Goal: Answer question/provide support: Share knowledge or assist other users

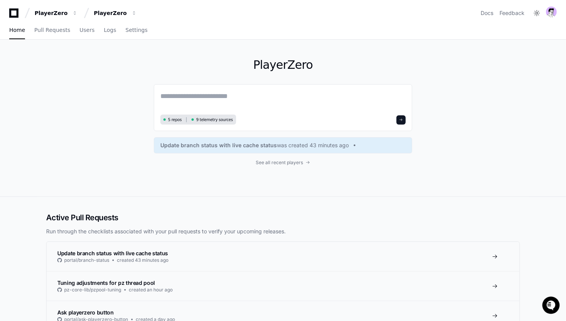
click at [106, 83] on div "PlayerZero 5 repos 9 telemetry sources Update branch status with live cache sta…" at bounding box center [283, 118] width 492 height 157
click at [55, 15] on div "PlayerZero" at bounding box center [51, 13] width 33 height 8
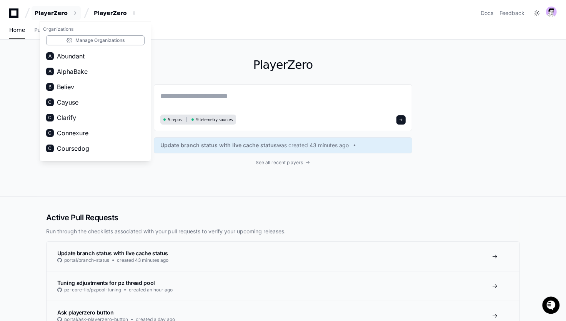
drag, startPoint x: 199, startPoint y: 43, endPoint x: 122, endPoint y: 71, distance: 82.4
click at [199, 43] on div "PlayerZero 5 repos 9 telemetry sources Update branch status with live cache sta…" at bounding box center [283, 118] width 258 height 157
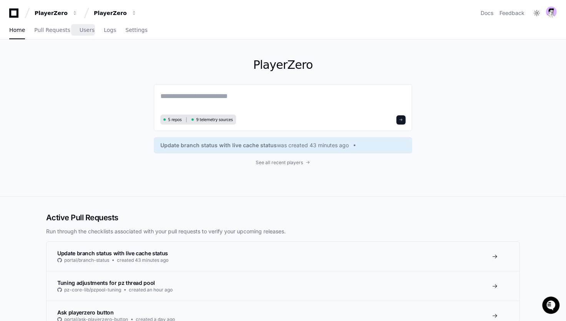
click at [91, 27] on div "Home Pull Requests Users Logs Settings" at bounding box center [78, 31] width 138 height 18
click at [81, 32] on span "Users" at bounding box center [87, 30] width 15 height 5
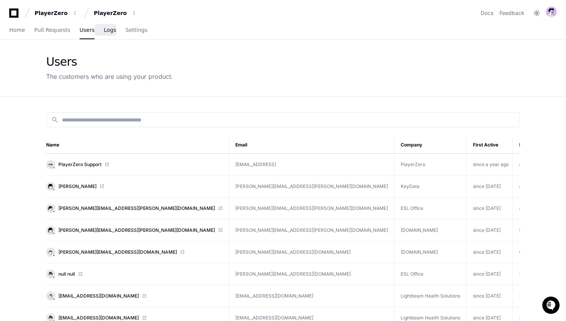
click at [104, 25] on link "Logs" at bounding box center [110, 31] width 12 height 18
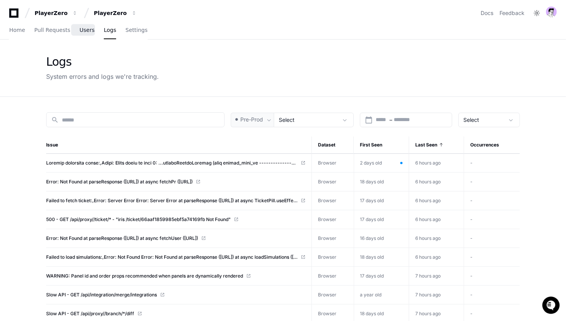
click at [83, 31] on span "Users" at bounding box center [87, 30] width 15 height 5
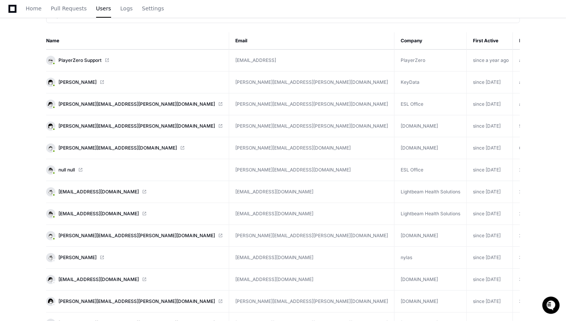
scroll to position [105, 0]
click at [78, 255] on span "[PERSON_NAME]" at bounding box center [77, 257] width 38 height 6
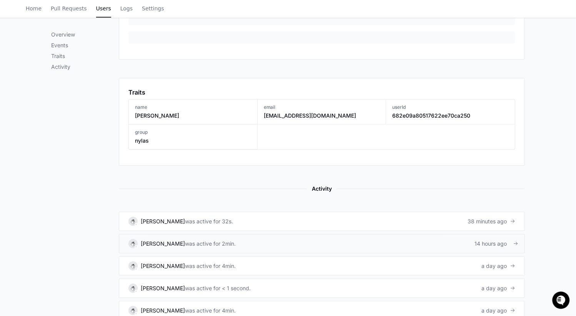
scroll to position [377, 0]
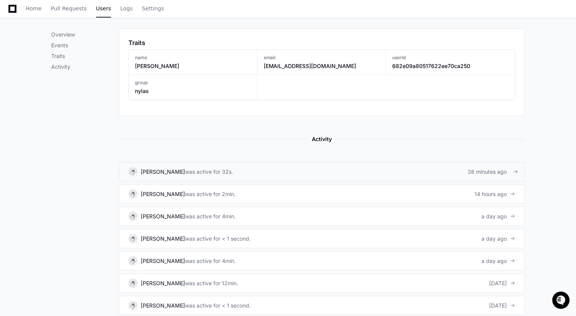
click at [303, 164] on link "[PERSON_NAME] was active for 32s. 38 minutes ago" at bounding box center [322, 171] width 406 height 19
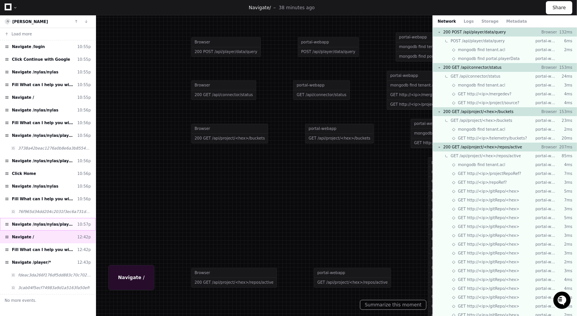
click at [47, 221] on span "Navigate /nylas/nylas/player/*" at bounding box center [43, 224] width 62 height 6
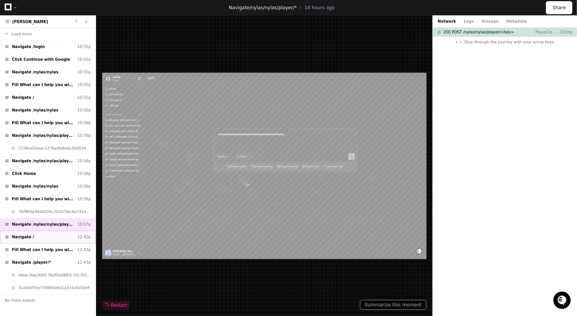
click at [54, 231] on div "Navigate / 12:42p" at bounding box center [48, 237] width 96 height 13
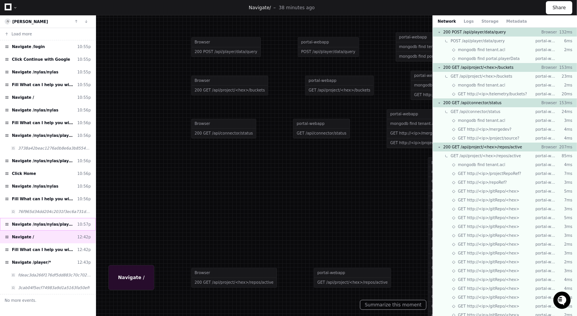
click at [51, 218] on div "Navigate /nylas/nylas/player/* 10:57p" at bounding box center [48, 224] width 96 height 13
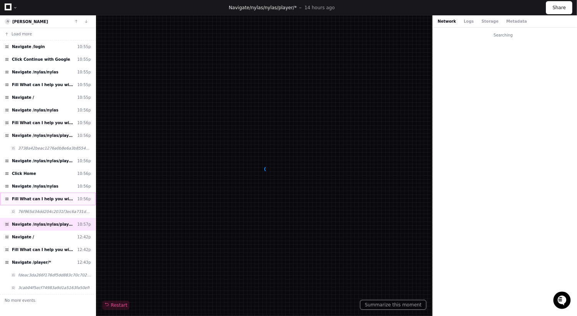
click at [51, 196] on span "Fill What can I help you with?" at bounding box center [43, 199] width 62 height 6
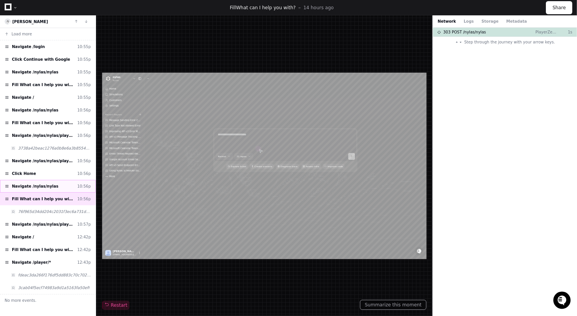
click at [51, 183] on span "Navigate /nylas/nylas" at bounding box center [35, 186] width 47 height 6
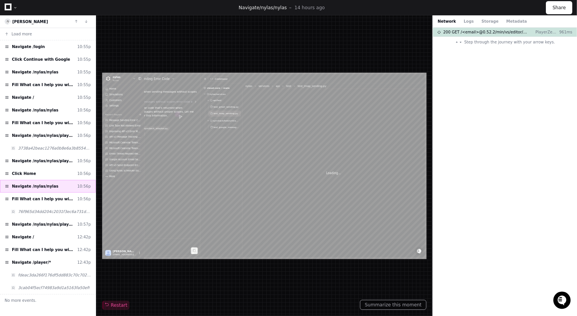
click at [52, 186] on div "Navigate /nylas/nylas 10:56p" at bounding box center [48, 186] width 96 height 13
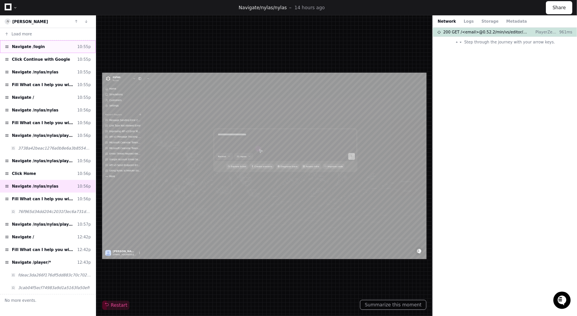
click at [33, 50] on div "Navigate /login 10:55p" at bounding box center [48, 46] width 96 height 13
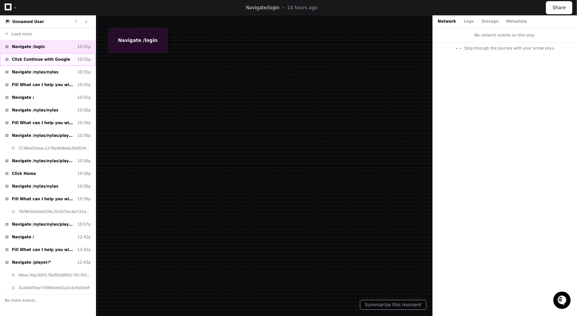
click at [37, 58] on span "Click Continue with Google" at bounding box center [41, 59] width 58 height 6
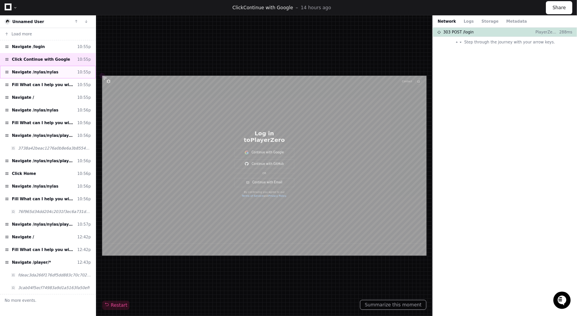
click at [42, 72] on span "Navigate /nylas/nylas" at bounding box center [35, 72] width 47 height 6
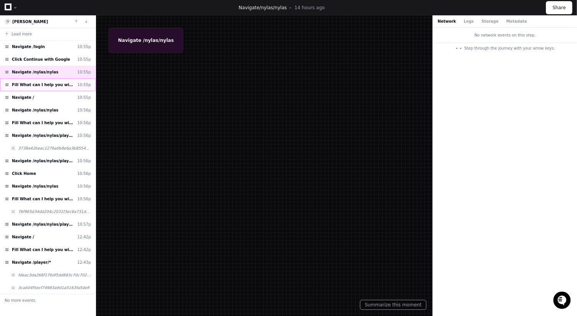
click at [44, 80] on div "Fill What can I help you with? 10:55p" at bounding box center [48, 84] width 96 height 13
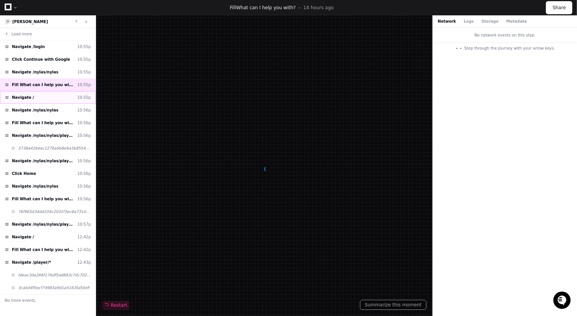
click at [48, 98] on div "Navigate / 10:55p" at bounding box center [48, 97] width 96 height 13
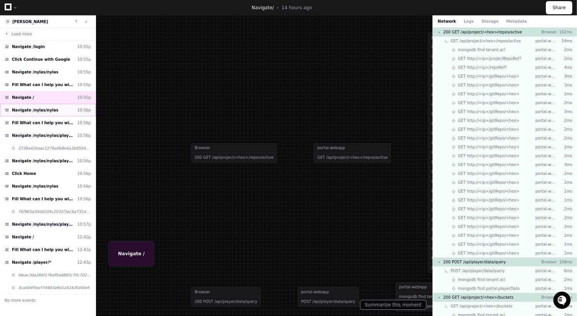
click at [48, 110] on span "Navigate /nylas/nylas" at bounding box center [35, 110] width 47 height 6
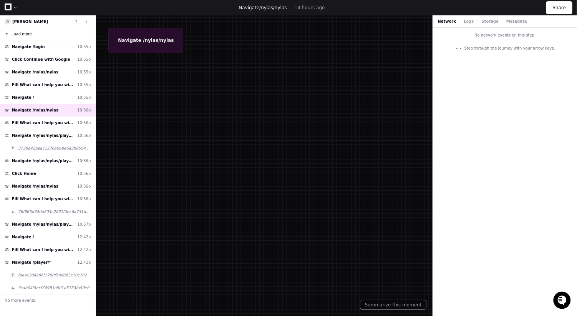
click at [26, 36] on span "Load more" at bounding box center [22, 34] width 20 height 6
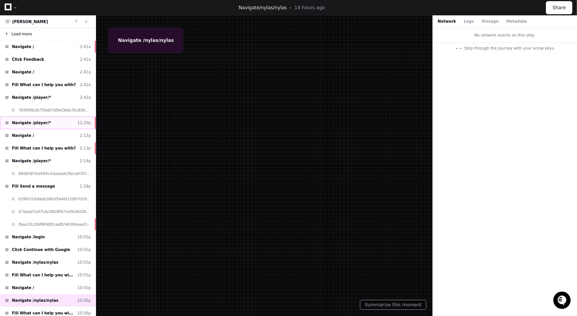
click at [58, 116] on div "Navigate /player/* 12:20p" at bounding box center [48, 122] width 96 height 13
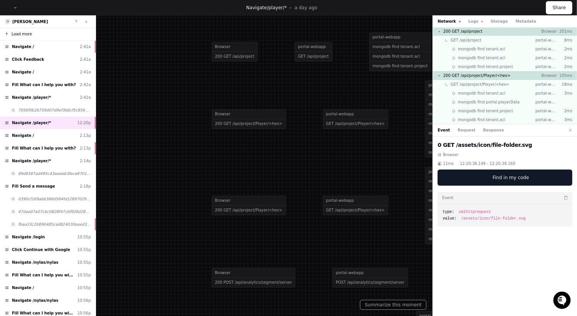
scroll to position [2, 0]
click at [469, 21] on button "Logs" at bounding box center [475, 21] width 15 height 6
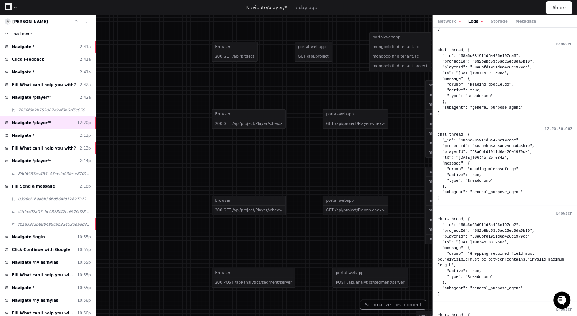
scroll to position [2036, 0]
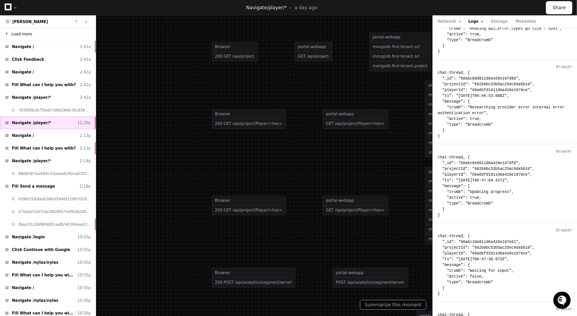
click at [50, 121] on div "Navigate /player/* 12:20p" at bounding box center [48, 122] width 96 height 13
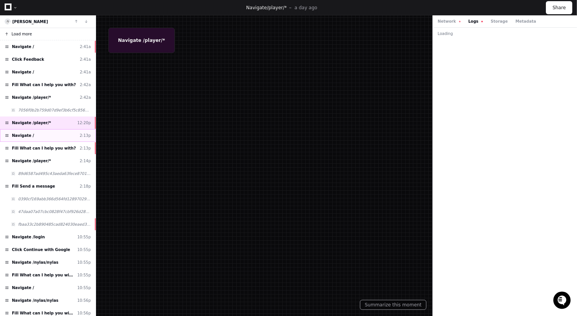
scroll to position [0, 0]
click at [53, 132] on div "Navigate / 2:13p" at bounding box center [48, 135] width 96 height 13
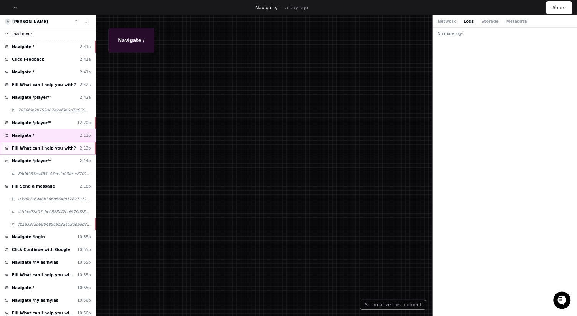
click at [55, 145] on span "Fill What can I help you with?" at bounding box center [44, 148] width 64 height 6
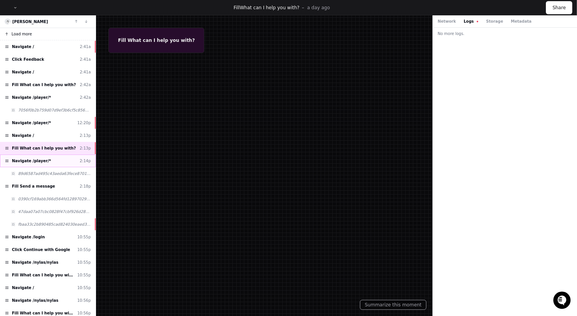
click at [55, 154] on div "Navigate /player/* 2:14p" at bounding box center [48, 160] width 96 height 13
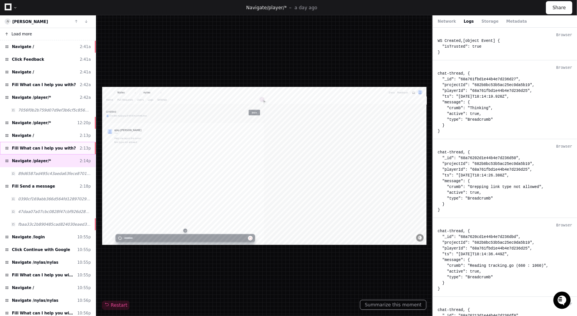
click at [54, 142] on div "Fill What can I help you with? 2:13p" at bounding box center [48, 148] width 96 height 13
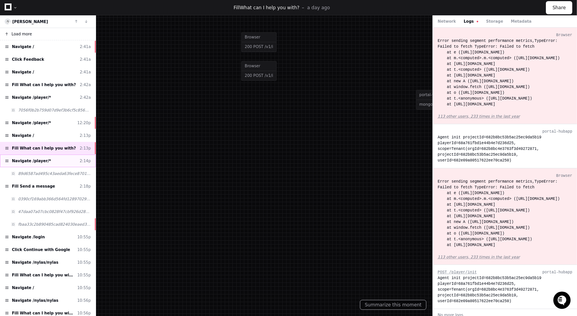
click at [38, 158] on span "Navigate /player/*" at bounding box center [31, 161] width 39 height 6
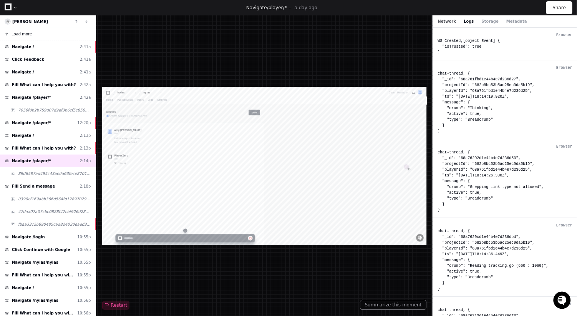
click at [448, 21] on button "Network" at bounding box center [447, 21] width 18 height 6
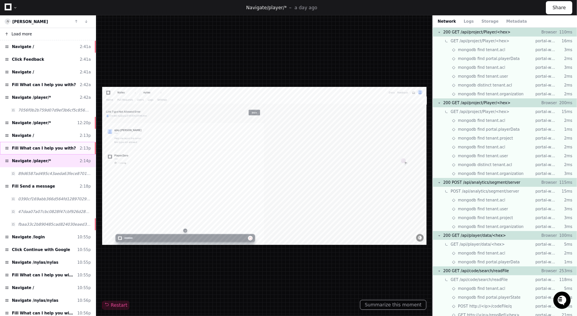
click at [54, 145] on span "Fill What can I help you with?" at bounding box center [44, 148] width 64 height 6
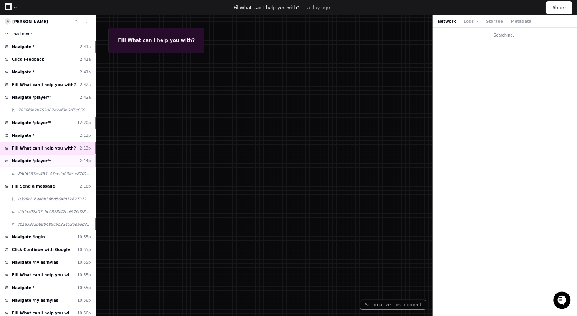
click at [55, 156] on div "Navigate /player/* 2:14p" at bounding box center [48, 160] width 96 height 13
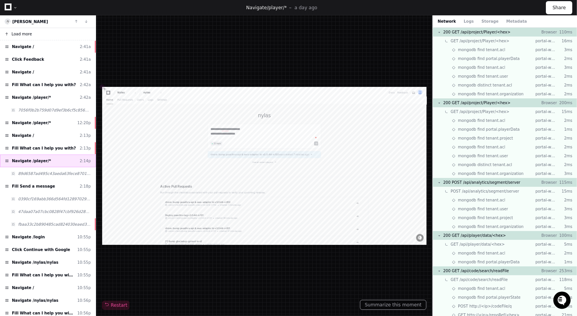
click at [55, 154] on div "Navigate /player/* 2:14p" at bounding box center [48, 160] width 96 height 13
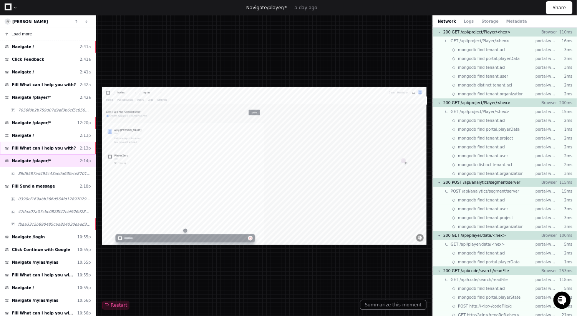
click at [50, 148] on div "Fill What can I help you with? 2:13p" at bounding box center [48, 148] width 96 height 13
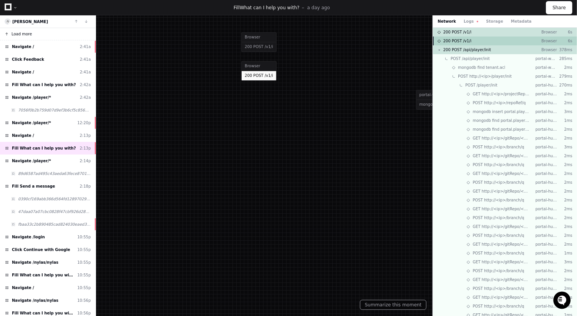
click at [477, 41] on div "200 POST /v1/i Browser 6s" at bounding box center [505, 41] width 144 height 9
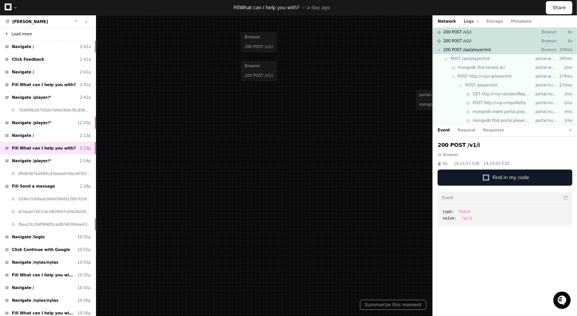
click at [467, 19] on button "Logs" at bounding box center [471, 21] width 15 height 6
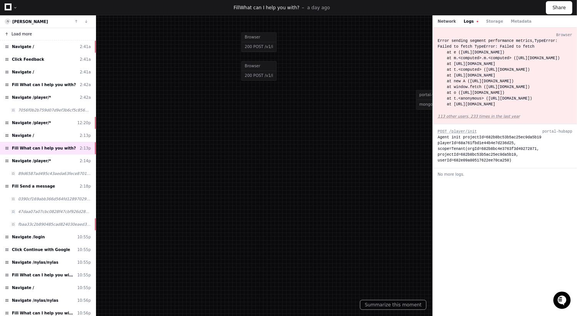
click at [450, 21] on button "Network" at bounding box center [447, 21] width 18 height 6
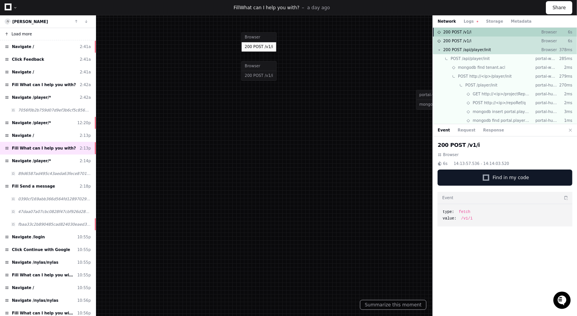
click at [469, 32] on span "200 POST /v1/i" at bounding box center [457, 32] width 28 height 6
click at [515, 18] on button "Metadata" at bounding box center [521, 21] width 21 height 6
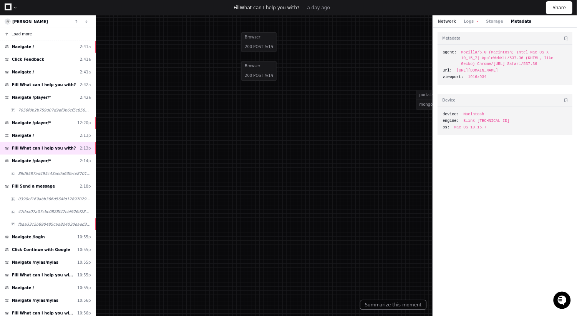
click at [452, 20] on button "Network" at bounding box center [447, 21] width 18 height 6
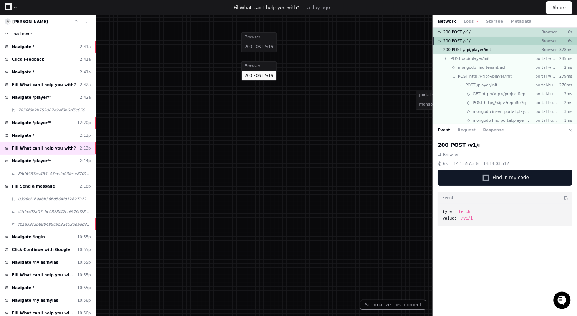
click at [473, 41] on div "200 POST /v1/i Browser 6s" at bounding box center [505, 41] width 144 height 9
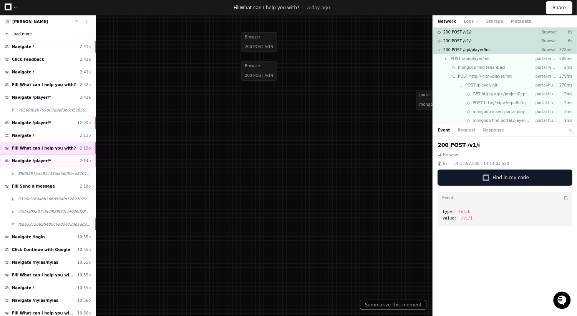
click at [56, 154] on div "Navigate /player/* 2:14p" at bounding box center [48, 160] width 96 height 13
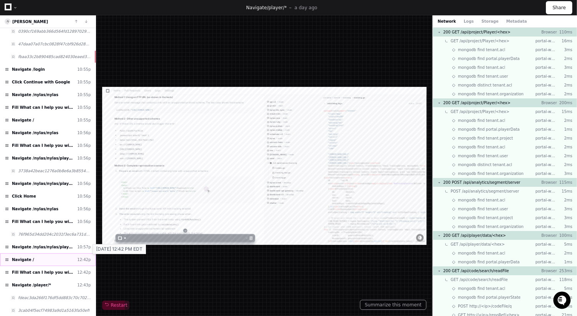
scroll to position [643, 0]
click at [58, 253] on div "Navigate / 12:42p" at bounding box center [48, 259] width 96 height 13
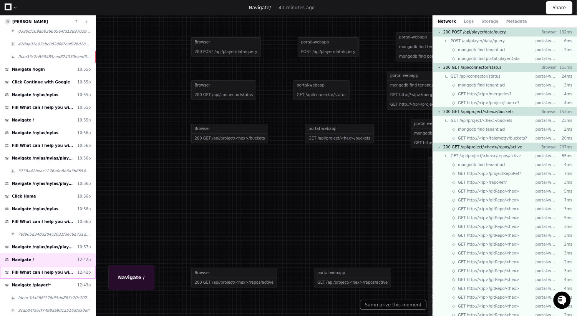
click at [55, 269] on span "Fill What can I help you with?" at bounding box center [43, 272] width 62 height 6
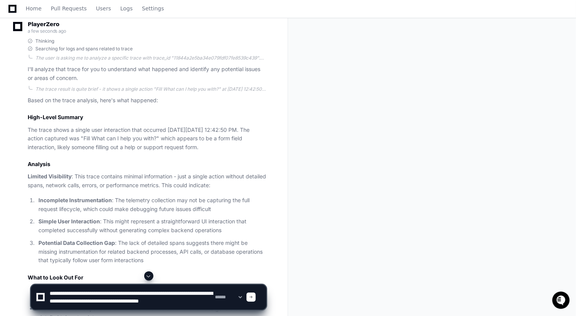
scroll to position [2, 0]
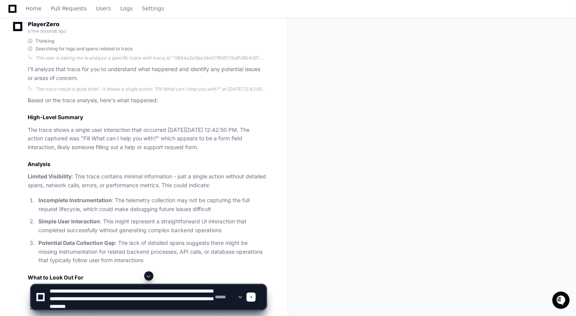
type textarea "**********"
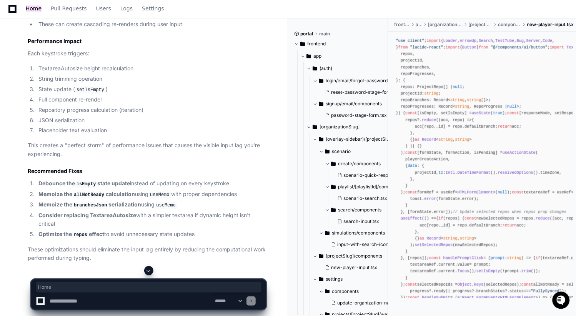
scroll to position [1242, 0]
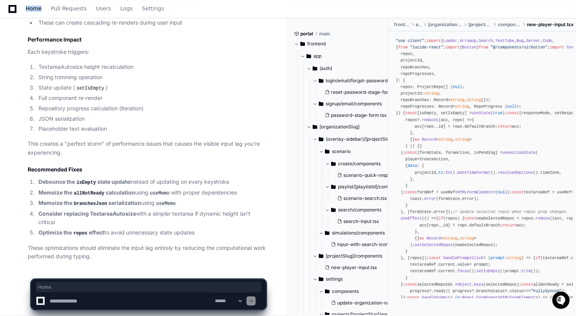
click at [100, 303] on textarea at bounding box center [130, 300] width 165 height 17
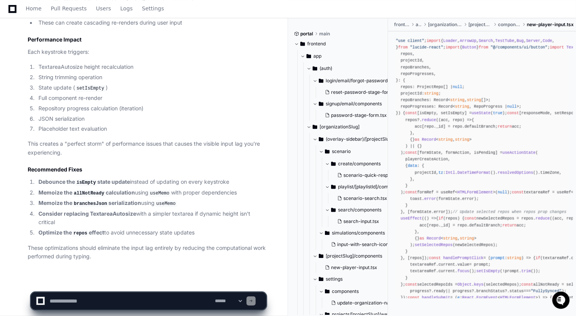
click at [103, 301] on textarea at bounding box center [130, 300] width 165 height 17
type textarea "**********"
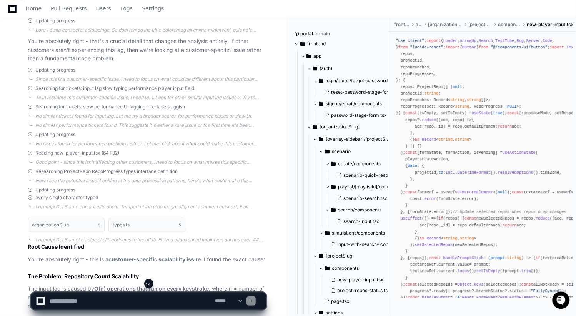
scroll to position [1718, 0]
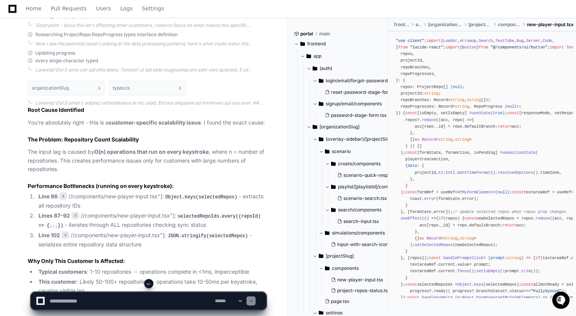
click at [12, 121] on div "organizationSlug 3 types.ts 5 Root Cause Identified You're absolutely right - t…" at bounding box center [139, 284] width 254 height 416
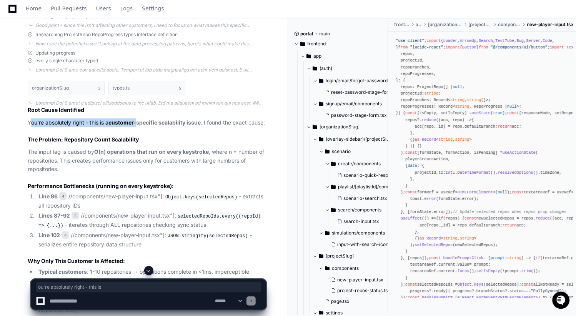
drag, startPoint x: 31, startPoint y: 119, endPoint x: 138, endPoint y: 119, distance: 107.6
click at [138, 119] on p "You're absolutely right - this is a customer-specific scalability issue . I fou…" at bounding box center [147, 122] width 238 height 9
drag, startPoint x: 138, startPoint y: 119, endPoint x: 190, endPoint y: 115, distance: 51.6
click at [138, 119] on strong "customer-specific scalability issue" at bounding box center [154, 122] width 92 height 7
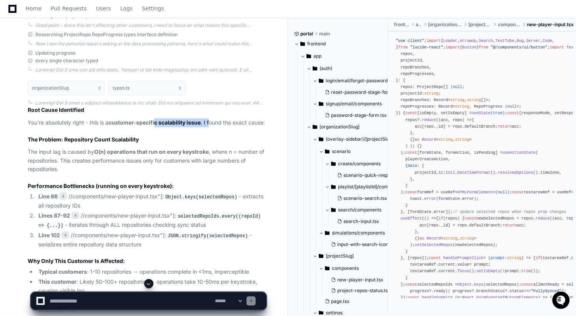
drag, startPoint x: 157, startPoint y: 116, endPoint x: 211, endPoint y: 116, distance: 54.2
click at [211, 118] on p "You're absolutely right - this is a customer-specific scalability issue . I fou…" at bounding box center [147, 122] width 238 height 9
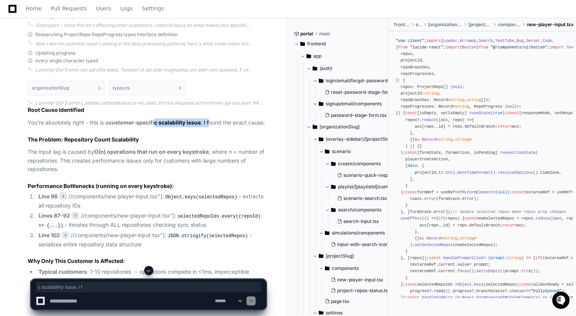
drag, startPoint x: 211, startPoint y: 115, endPoint x: 222, endPoint y: 115, distance: 10.4
click at [212, 118] on p "You're absolutely right - this is a customer-specific scalability issue . I fou…" at bounding box center [147, 122] width 238 height 9
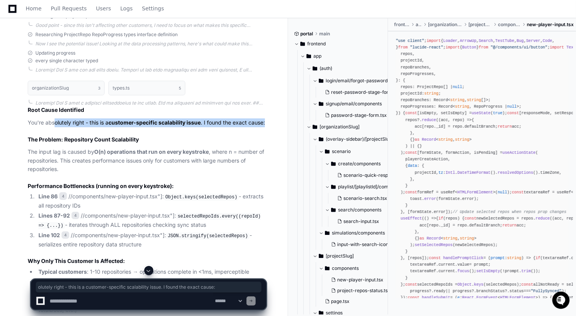
drag, startPoint x: 63, startPoint y: 123, endPoint x: 68, endPoint y: 127, distance: 6.8
click at [68, 127] on p "You're absolutely right - this is a customer-specific scalability issue . I fou…" at bounding box center [147, 122] width 238 height 9
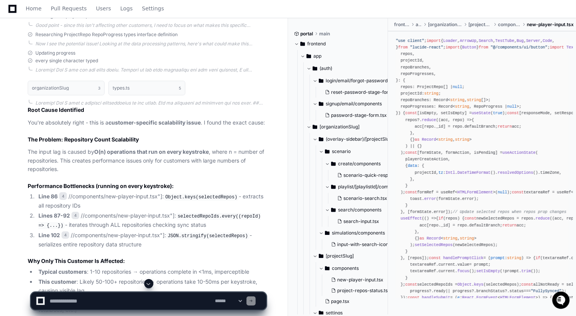
drag, startPoint x: 81, startPoint y: 143, endPoint x: 121, endPoint y: 178, distance: 53.9
click at [81, 143] on h2 "The Problem: Repository Count Scalability" at bounding box center [147, 140] width 238 height 8
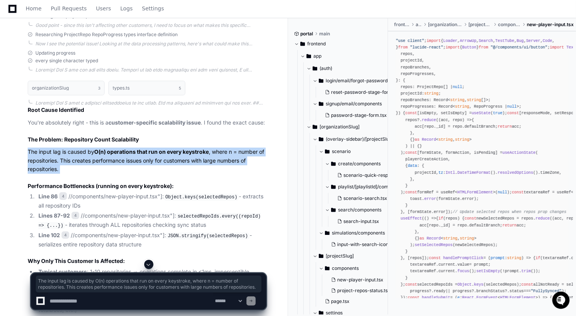
drag, startPoint x: 46, startPoint y: 166, endPoint x: 27, endPoint y: 155, distance: 22.2
click at [24, 155] on div "organizationSlug 3 types.ts 5 Root Cause Identified You're absolutely right - t…" at bounding box center [139, 284] width 254 height 416
click at [27, 155] on div "organizationSlug 3 types.ts 5 Root Cause Identified You're absolutely right - t…" at bounding box center [139, 284] width 254 height 416
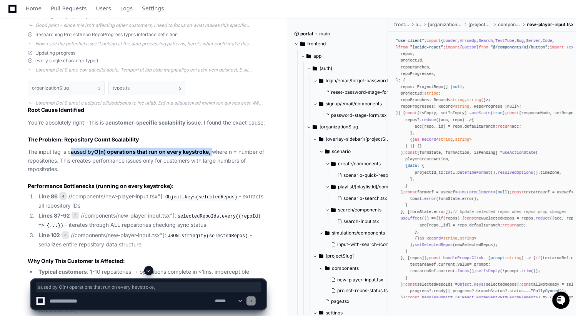
drag, startPoint x: 70, startPoint y: 155, endPoint x: 215, endPoint y: 156, distance: 145.3
click at [215, 156] on p "The input lag is caused by O(n) operations that run on every keystroke , where …" at bounding box center [147, 161] width 238 height 26
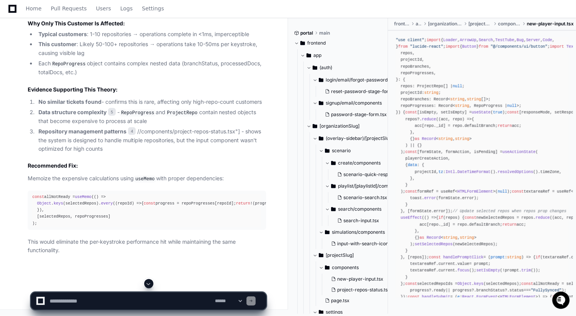
scroll to position [1969, 0]
click at [128, 146] on article "Root Cause Identified You're absolutely right - this is a customer-specific sca…" at bounding box center [147, 62] width 238 height 386
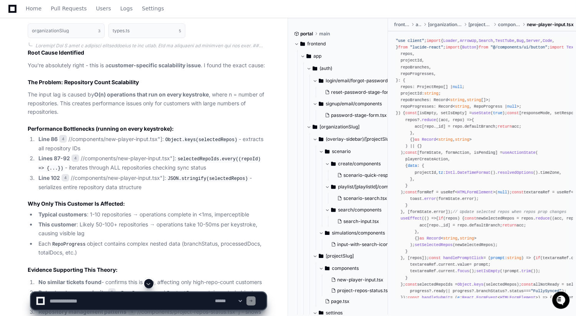
scroll to position [1859, 0]
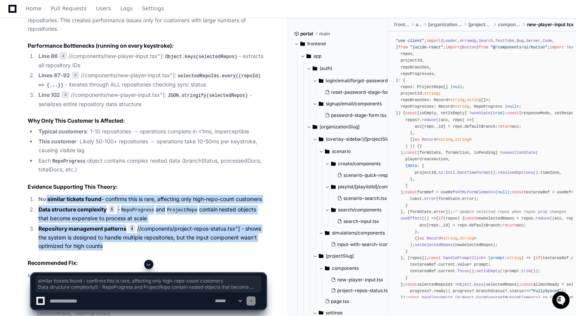
drag, startPoint x: 110, startPoint y: 247, endPoint x: 45, endPoint y: 196, distance: 81.9
click at [45, 196] on ol "No similar tickets found - confirms this is rare, affecting only high-repo-coun…" at bounding box center [147, 223] width 238 height 56
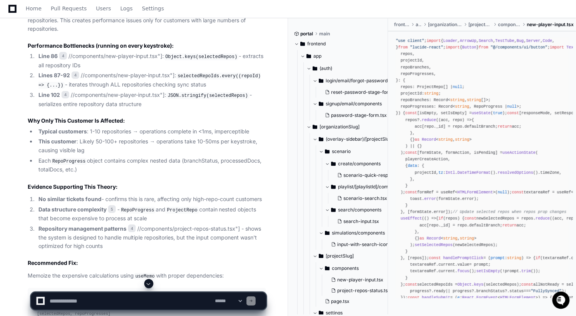
click at [174, 199] on li "No similar tickets found - confirms this is rare, affecting only high-repo-coun…" at bounding box center [151, 199] width 230 height 9
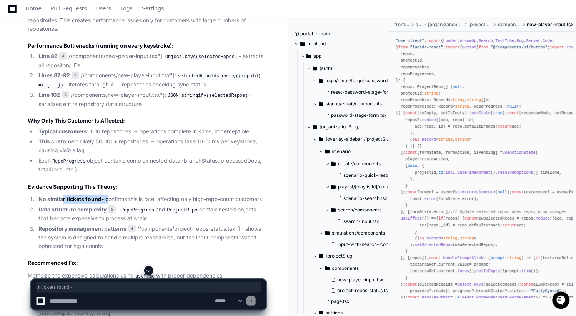
drag, startPoint x: 63, startPoint y: 199, endPoint x: 107, endPoint y: 203, distance: 44.0
click at [107, 203] on li "No similar tickets found - confirms this is rare, affecting only high-repo-coun…" at bounding box center [151, 199] width 230 height 9
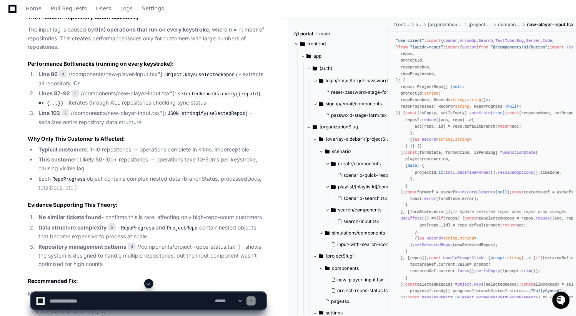
scroll to position [1840, 0]
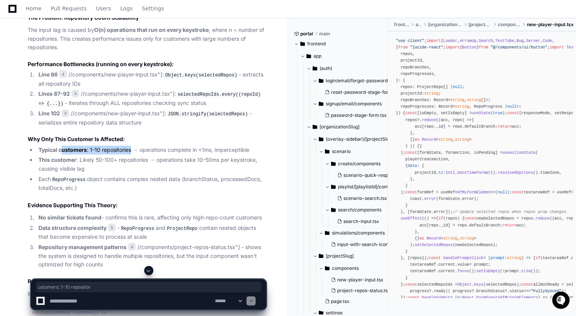
drag, startPoint x: 63, startPoint y: 151, endPoint x: 131, endPoint y: 152, distance: 67.6
click at [131, 152] on li "Typical customers : 1-10 repositories → operations complete in <1ms, impercepti…" at bounding box center [151, 150] width 230 height 9
drag, startPoint x: 55, startPoint y: 140, endPoint x: 98, endPoint y: 142, distance: 42.7
click at [98, 142] on h3 "Why Only This Customer Is Affected:" at bounding box center [147, 139] width 238 height 8
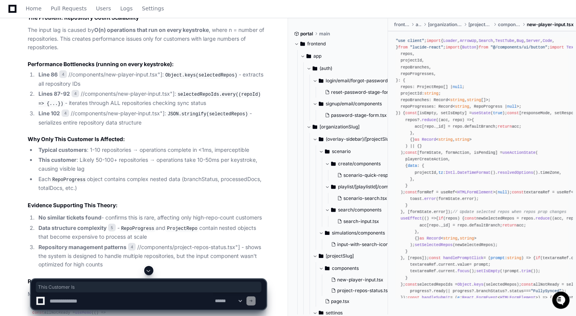
click at [98, 142] on h3 "Why Only This Customer Is Affected:" at bounding box center [147, 139] width 238 height 8
drag, startPoint x: 90, startPoint y: 162, endPoint x: 163, endPoint y: 164, distance: 72.7
click at [163, 164] on li "This customer : Likely 50-100+ repositories → operations take 10-50ms per keyst…" at bounding box center [151, 165] width 230 height 18
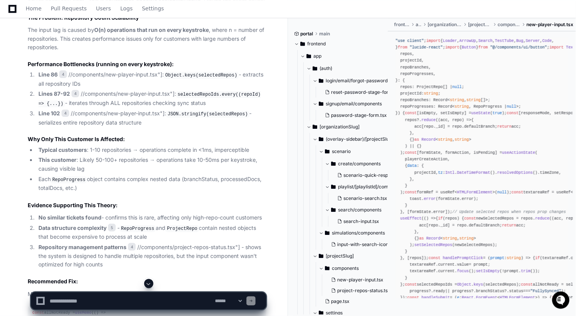
click at [120, 158] on ul "Typical customers : 1-10 repositories → operations complete in <1ms, impercepti…" at bounding box center [147, 169] width 238 height 47
drag, startPoint x: 110, startPoint y: 164, endPoint x: 147, endPoint y: 165, distance: 36.9
click at [149, 165] on li "This customer : Likely 50-100+ repositories → operations take 10-50ms per keyst…" at bounding box center [151, 165] width 230 height 18
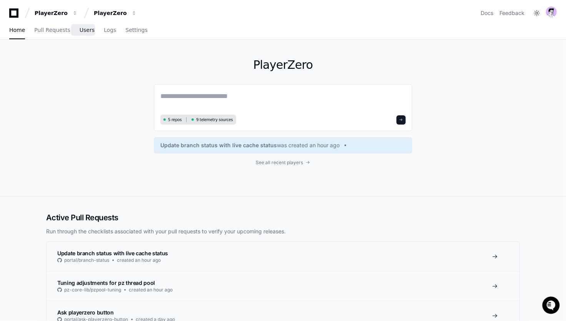
click at [86, 31] on span "Users" at bounding box center [87, 30] width 15 height 5
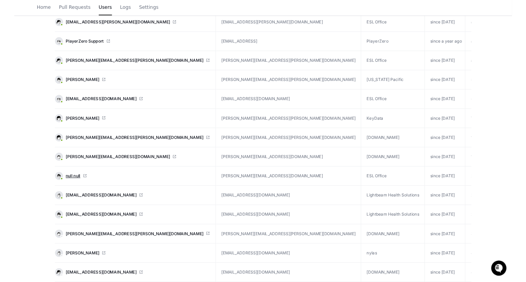
scroll to position [189, 0]
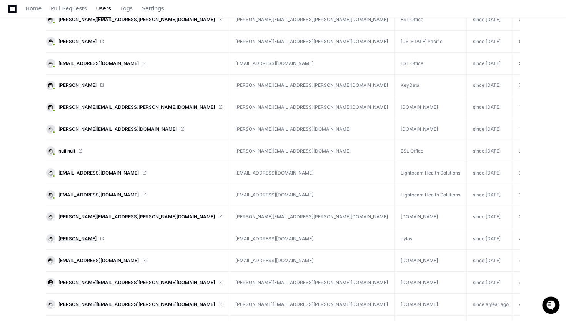
click at [76, 236] on span "[PERSON_NAME]" at bounding box center [77, 239] width 38 height 6
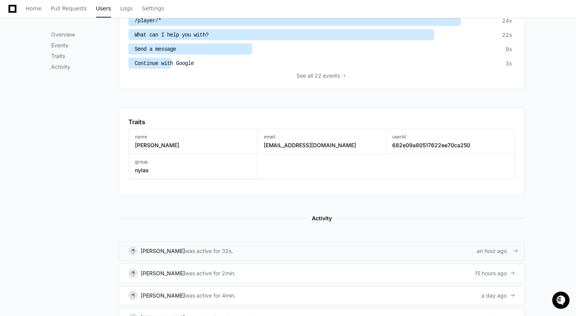
click at [248, 246] on link "[PERSON_NAME] was active for 32s. an hour ago" at bounding box center [322, 250] width 406 height 19
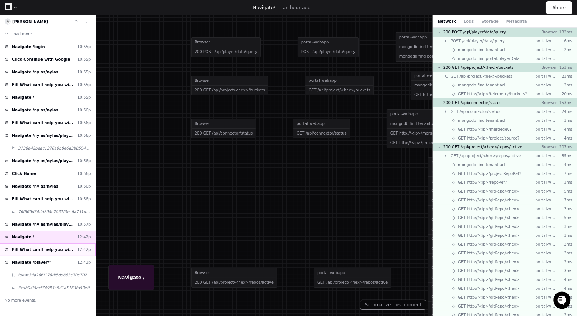
click at [58, 247] on div "Fill What can I help you with? 12:42p" at bounding box center [48, 249] width 96 height 13
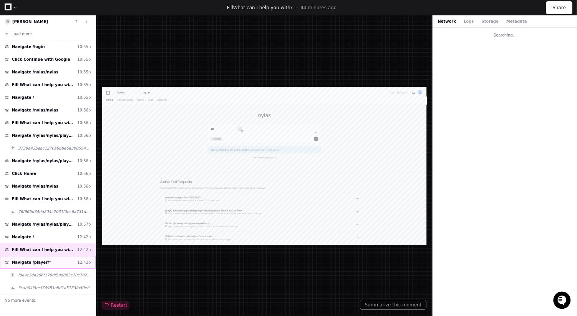
click at [55, 256] on div "Navigate /player/* 12:43p" at bounding box center [48, 262] width 96 height 13
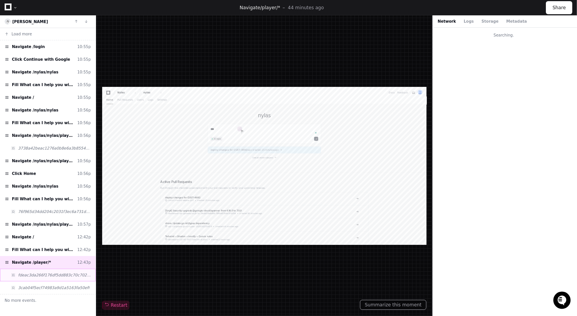
type textarea "*******"
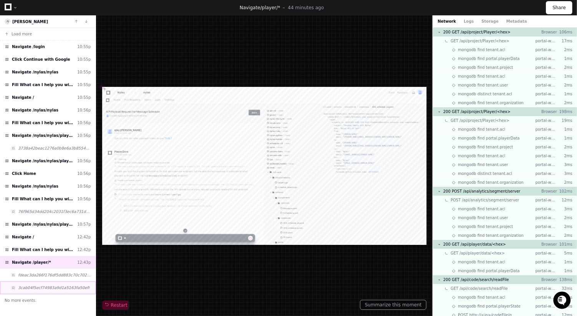
scroll to position [80, 0]
click at [46, 243] on div "Fill What can I help you with? 12:42p" at bounding box center [48, 249] width 96 height 13
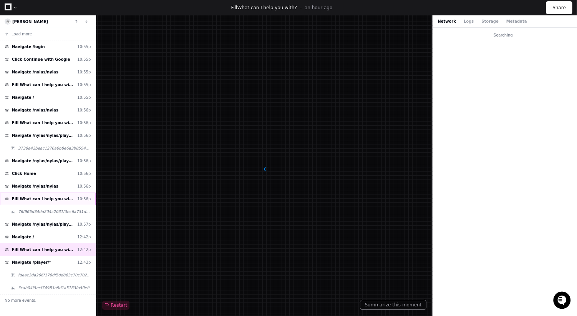
click at [43, 196] on span "Fill What can I help you with?" at bounding box center [43, 199] width 62 height 6
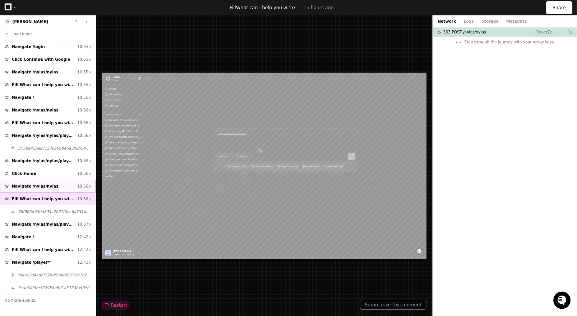
click at [44, 183] on span "Navigate /nylas/nylas" at bounding box center [35, 186] width 47 height 6
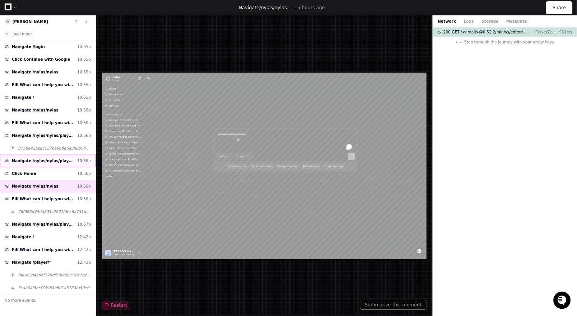
click at [48, 158] on span "Navigate /nylas/nylas/player/*" at bounding box center [43, 161] width 62 height 6
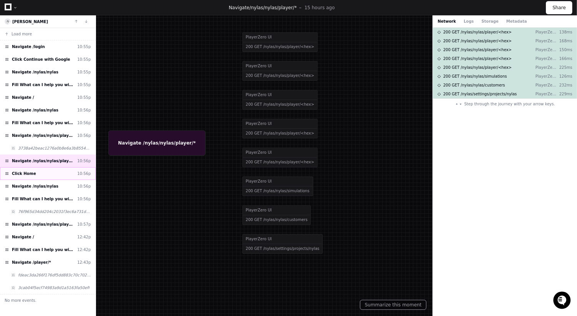
click at [49, 169] on div "Click Home 10:56p" at bounding box center [48, 173] width 96 height 13
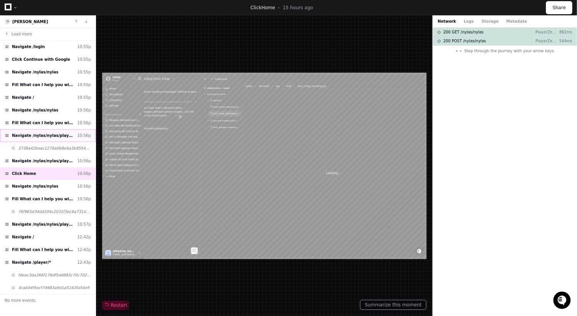
click at [33, 133] on span "Navigate /nylas/nylas/player/*" at bounding box center [43, 136] width 62 height 6
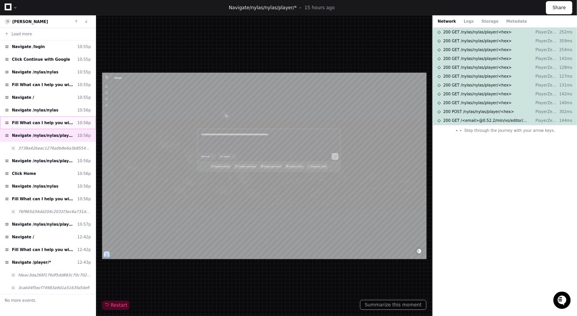
click at [37, 121] on span "Fill What can I help you with?" at bounding box center [43, 123] width 62 height 6
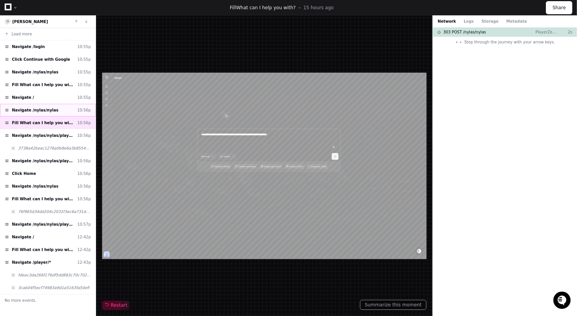
type textarea "**********"
click at [38, 108] on span "Navigate /nylas/nylas" at bounding box center [35, 110] width 47 height 6
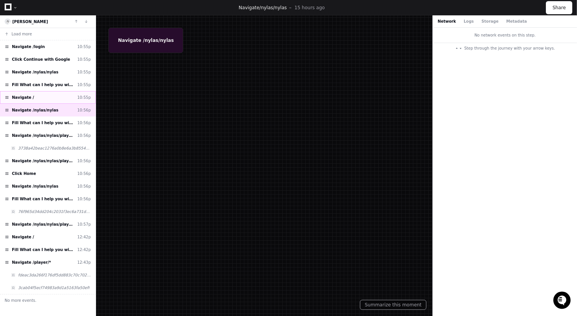
click at [33, 103] on div "Navigate / 10:55p" at bounding box center [48, 97] width 96 height 13
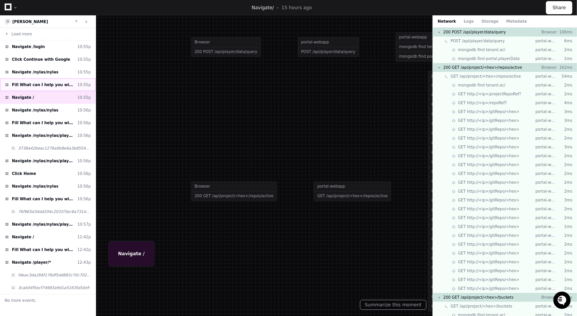
click at [34, 90] on div "Fill What can I help you with? 10:55p" at bounding box center [48, 84] width 96 height 13
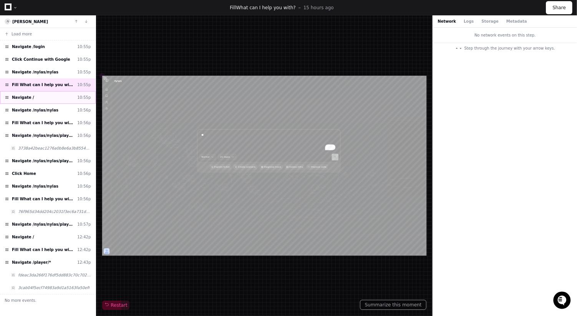
type textarea "****"
click at [465, 23] on button "Logs" at bounding box center [469, 21] width 10 height 6
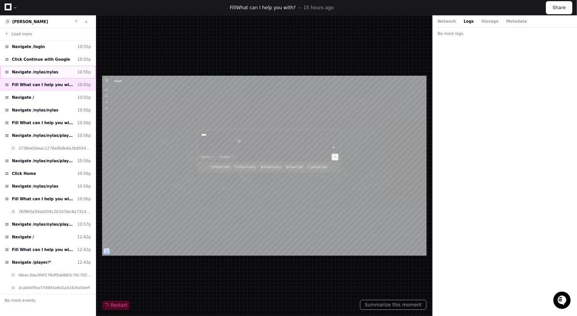
click at [49, 70] on span "Navigate /nylas/nylas" at bounding box center [35, 72] width 47 height 6
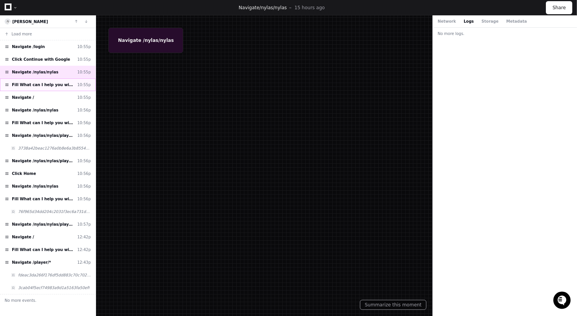
click at [52, 85] on span "Fill What can I help you with?" at bounding box center [43, 85] width 62 height 6
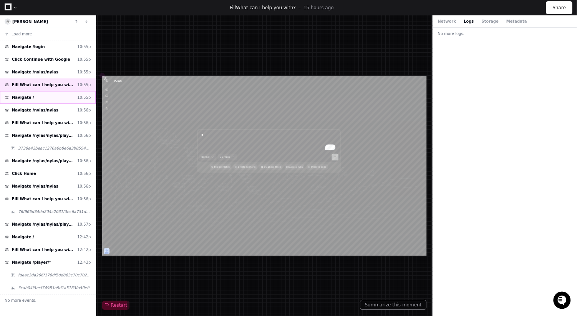
type textarea "****"
click at [39, 94] on div "Navigate / 10:55p" at bounding box center [48, 97] width 96 height 13
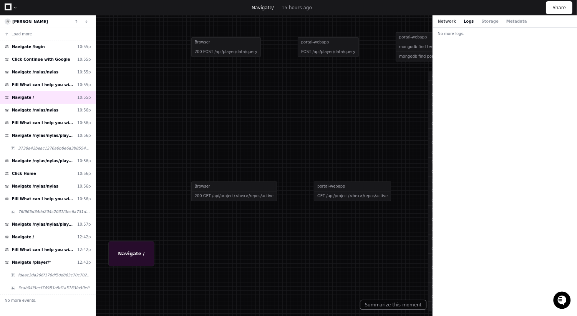
click at [438, 22] on button "Network" at bounding box center [447, 21] width 18 height 6
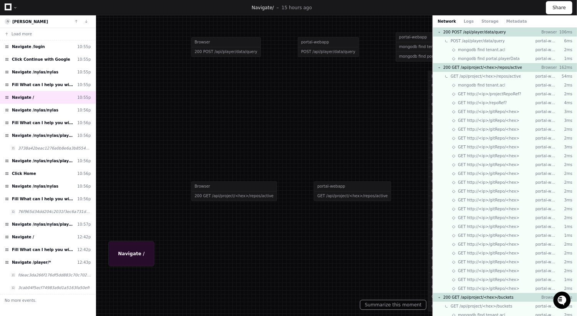
click at [398, 63] on div at bounding box center [288, 158] width 577 height 316
click at [464, 23] on button "Logs" at bounding box center [469, 21] width 10 height 6
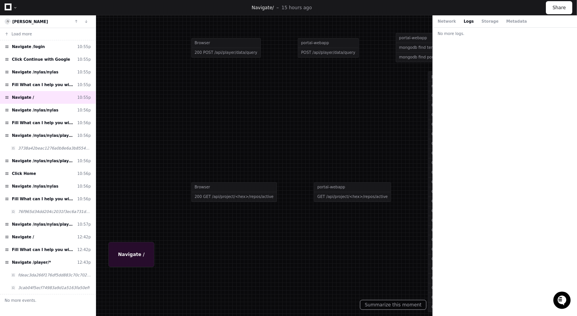
click at [495, 20] on div "Network Logs Storage Metadata" at bounding box center [482, 21] width 89 height 6
click at [494, 20] on div "Network Logs Storage Metadata" at bounding box center [482, 21] width 89 height 6
click at [489, 20] on button "Storage" at bounding box center [490, 21] width 17 height 6
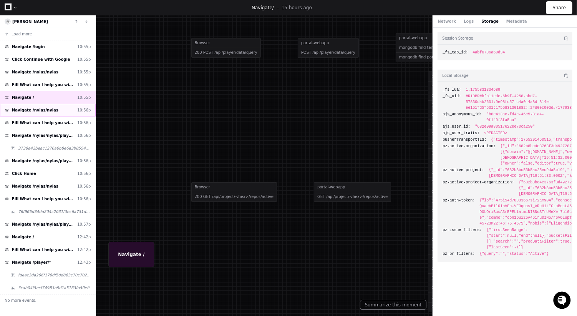
click at [36, 110] on span "Navigate /nylas/nylas" at bounding box center [35, 110] width 47 height 6
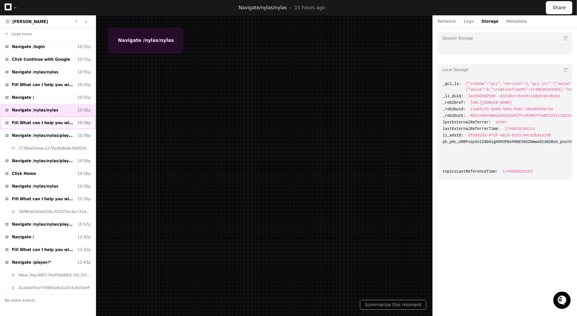
click at [26, 121] on span "Fill What can I help you with?" at bounding box center [43, 123] width 62 height 6
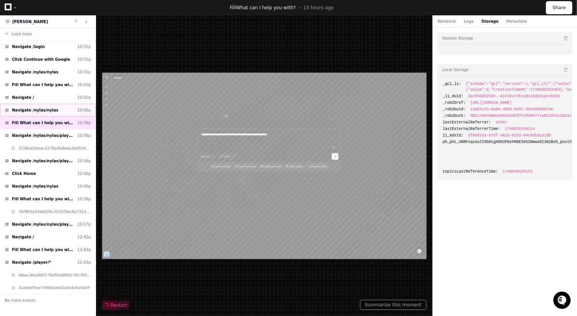
type textarea "**********"
click at [33, 113] on span "Navigate /nylas/nylas" at bounding box center [35, 110] width 47 height 6
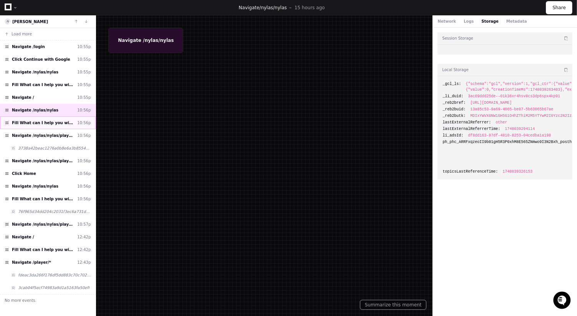
click at [42, 126] on div "Fill What can I help you with? 10:56p" at bounding box center [48, 122] width 96 height 13
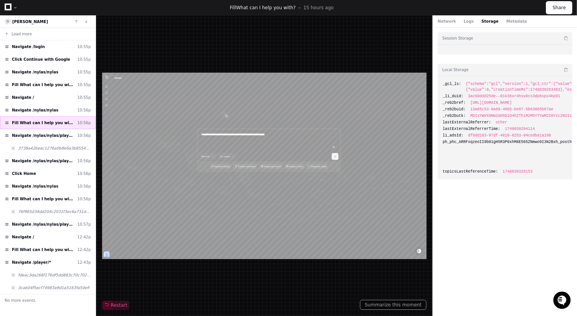
click at [41, 123] on span "Fill What can I help you with?" at bounding box center [43, 123] width 62 height 6
type textarea "**********"
click at [41, 113] on span "Navigate /nylas/nylas" at bounding box center [35, 110] width 47 height 6
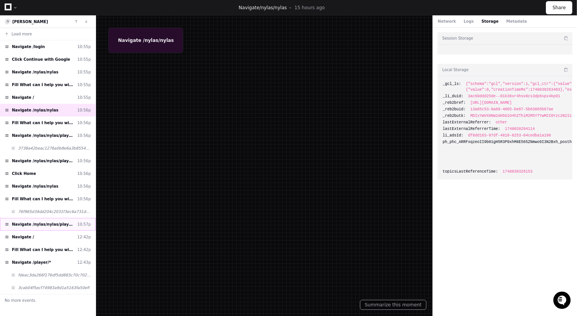
click at [64, 227] on span "Navigate /nylas/nylas/player/*" at bounding box center [43, 224] width 62 height 6
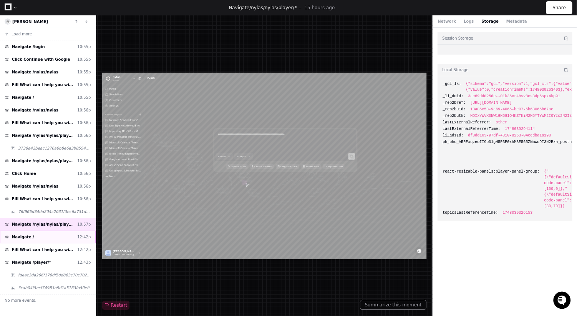
click at [66, 241] on div "Navigate / 12:42p" at bounding box center [48, 237] width 96 height 13
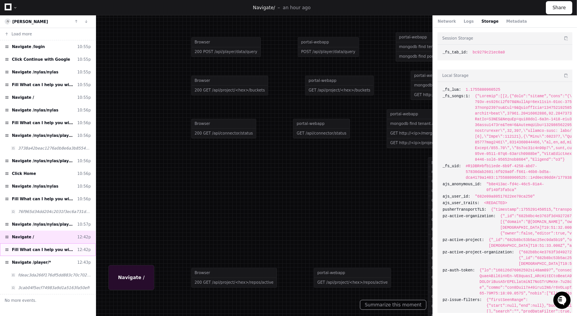
click at [76, 256] on div "Fill What can I help you with? 12:42p" at bounding box center [48, 249] width 96 height 13
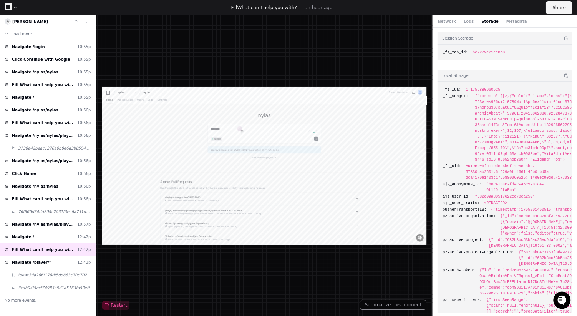
click at [556, 8] on button "Share" at bounding box center [559, 7] width 27 height 13
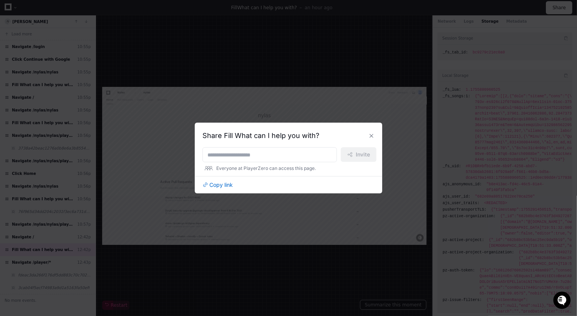
click at [211, 188] on div "Share Fill What can I help you with? Invite Everyone at PlayerZero can access t…" at bounding box center [289, 158] width 188 height 71
click at [214, 186] on span "Copy link" at bounding box center [220, 185] width 23 height 8
click at [167, 96] on div at bounding box center [288, 158] width 577 height 316
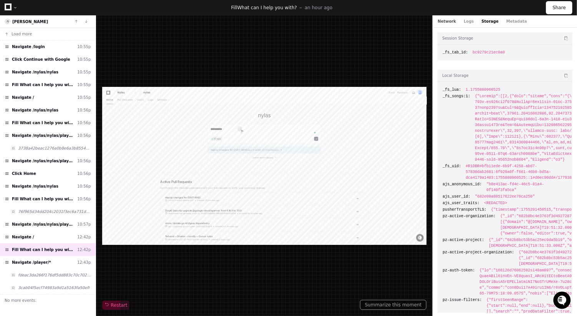
click at [447, 23] on button "Network" at bounding box center [447, 21] width 18 height 6
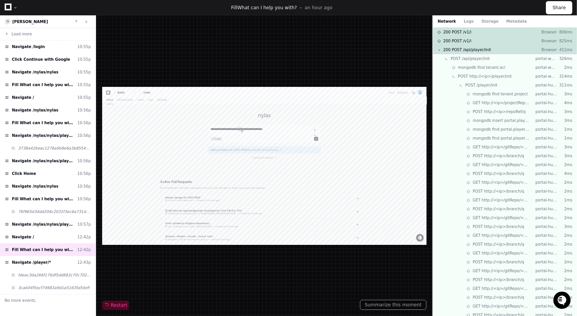
type textarea "**********"
click at [36, 16] on div "[PERSON_NAME]" at bounding box center [48, 21] width 96 height 13
click at [33, 20] on span "[PERSON_NAME]" at bounding box center [30, 22] width 36 height 4
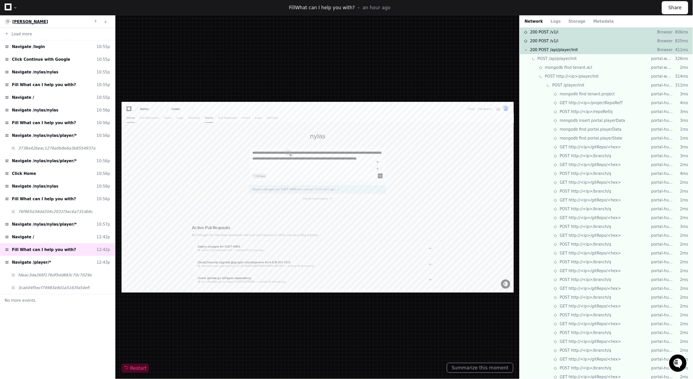
scroll to position [11, 0]
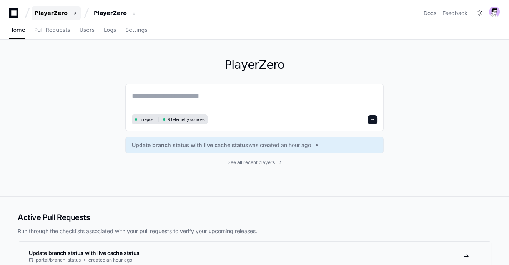
click at [56, 10] on div "PlayerZero" at bounding box center [51, 13] width 33 height 8
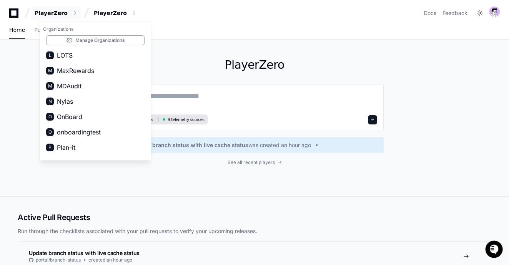
scroll to position [386, 0]
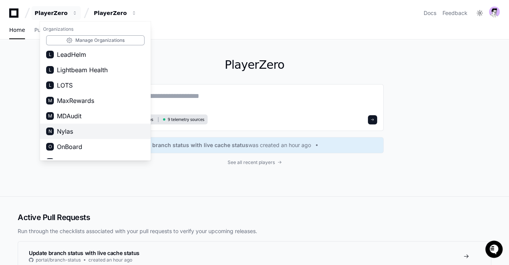
click at [77, 128] on button "N Nylas" at bounding box center [95, 131] width 111 height 15
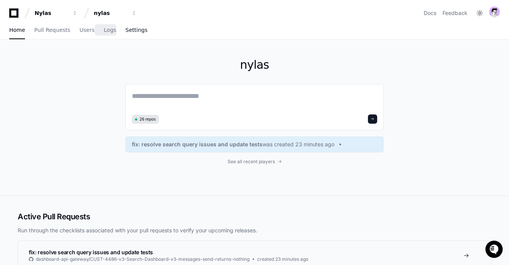
click at [137, 30] on span "Settings" at bounding box center [136, 30] width 22 height 5
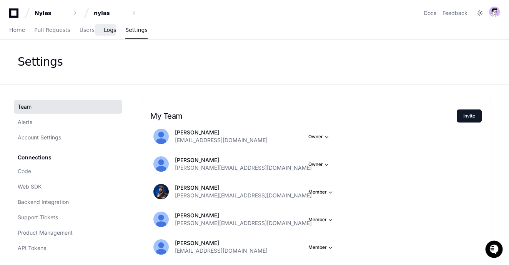
click at [108, 31] on span "Logs" at bounding box center [110, 30] width 12 height 5
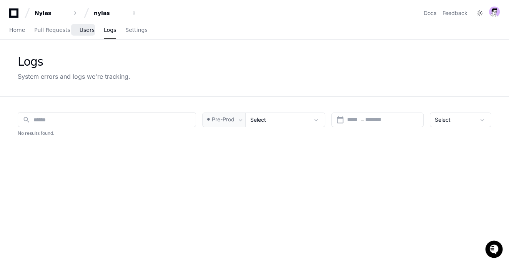
click at [80, 34] on link "Users" at bounding box center [87, 31] width 15 height 18
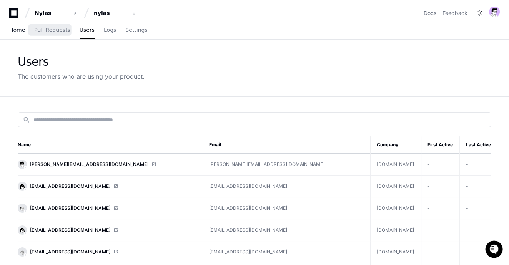
click at [23, 32] on span "Home" at bounding box center [17, 30] width 16 height 5
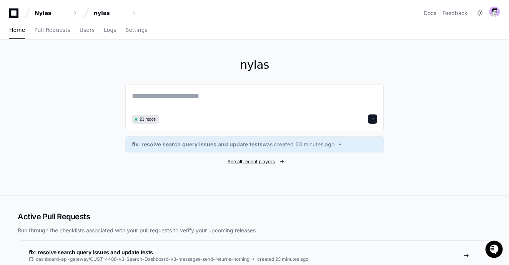
click at [246, 161] on span "See all recent players" at bounding box center [251, 162] width 47 height 6
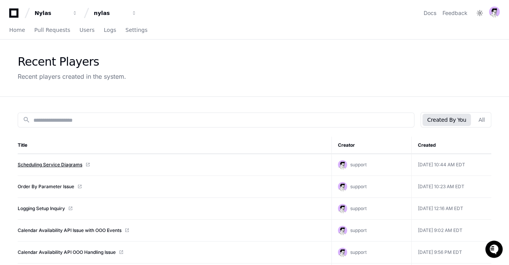
click at [71, 164] on link "Scheduling Service Diagrams" at bounding box center [50, 165] width 65 height 6
click at [482, 118] on button "All" at bounding box center [481, 120] width 15 height 12
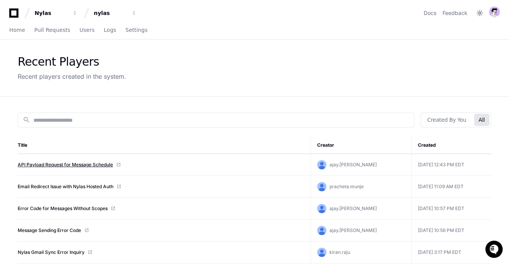
click at [58, 164] on link "API Payload Request for Message Schedule" at bounding box center [65, 165] width 95 height 6
click at [72, 184] on link "Email Redirect Issue with Nylas Hosted Auth" at bounding box center [66, 187] width 96 height 6
click at [13, 34] on link "Home" at bounding box center [17, 31] width 16 height 18
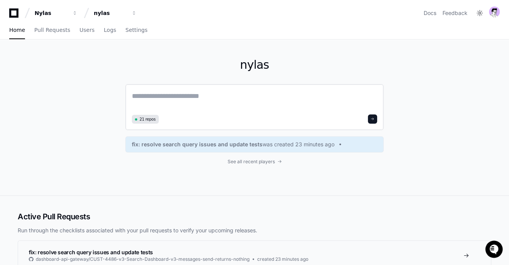
click at [154, 93] on textarea at bounding box center [254, 102] width 245 height 22
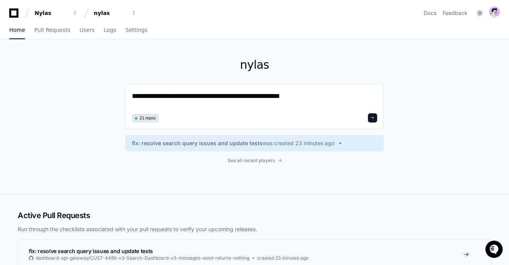
click at [92, 67] on div "**********" at bounding box center [254, 117] width 492 height 155
click at [261, 101] on textarea "**********" at bounding box center [254, 101] width 245 height 20
click at [293, 100] on textarea "**********" at bounding box center [254, 101] width 245 height 20
drag, startPoint x: 351, startPoint y: 89, endPoint x: 108, endPoint y: 38, distance: 248.0
click at [106, 49] on div "**********" at bounding box center [254, 117] width 492 height 155
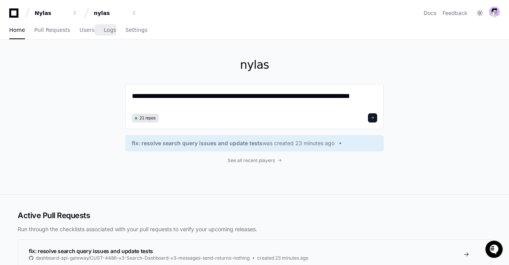
type textarea "**********"
click at [141, 22] on div "Home Pull Requests Users Logs Settings" at bounding box center [254, 31] width 490 height 18
click at [140, 28] on span "Settings" at bounding box center [136, 30] width 22 height 5
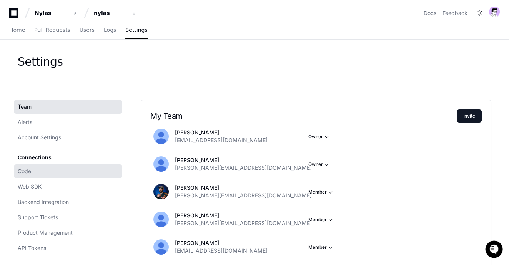
click at [38, 171] on link "Code" at bounding box center [68, 171] width 108 height 14
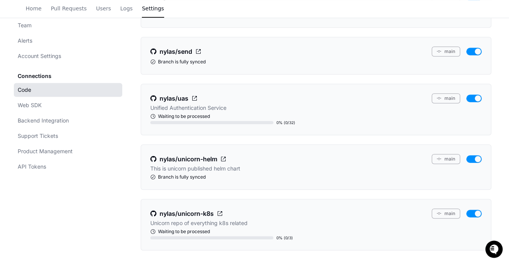
scroll to position [809, 0]
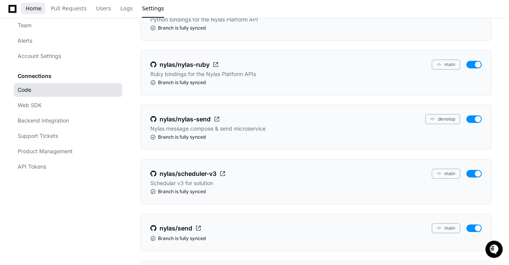
click at [34, 10] on span "Home" at bounding box center [34, 8] width 16 height 5
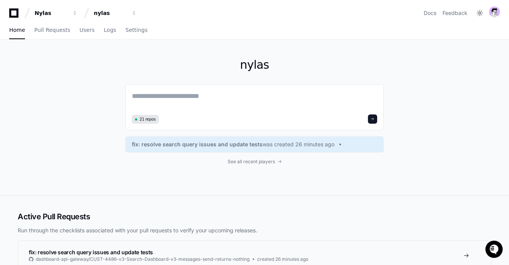
click at [47, 106] on div "nylas 21 repos fix: resolve search query issues and update tests was created 26…" at bounding box center [254, 118] width 492 height 156
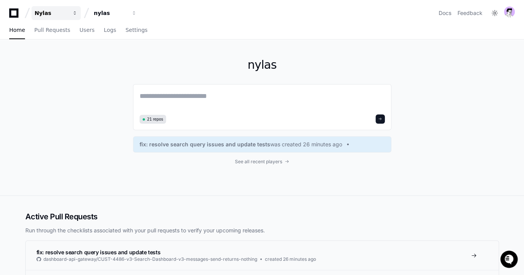
drag, startPoint x: 46, startPoint y: 13, endPoint x: 49, endPoint y: 19, distance: 6.9
click at [46, 13] on div "Nylas" at bounding box center [51, 13] width 33 height 8
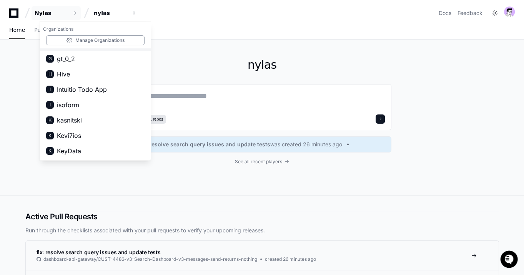
scroll to position [379, 0]
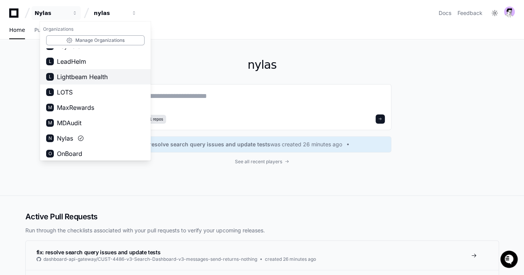
click at [77, 72] on span "Lightbeam Health" at bounding box center [82, 76] width 51 height 9
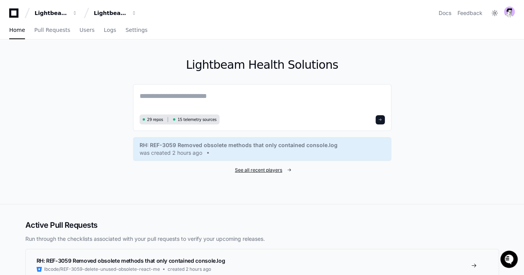
click at [246, 167] on span "See all recent players" at bounding box center [258, 170] width 47 height 6
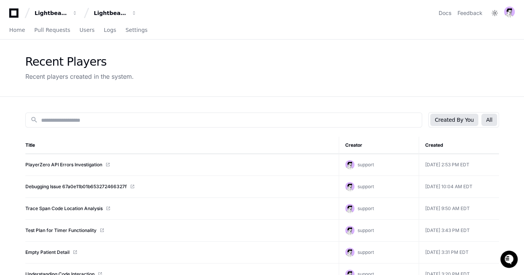
click at [493, 119] on button "All" at bounding box center [488, 120] width 15 height 12
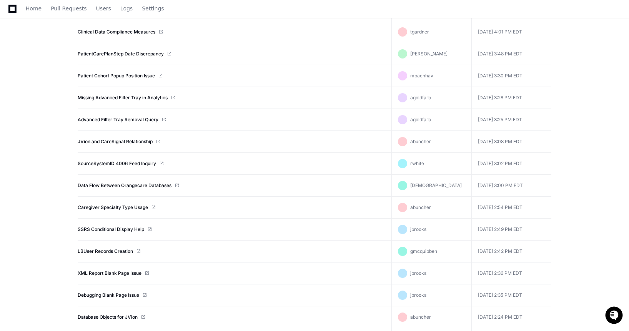
scroll to position [220, 0]
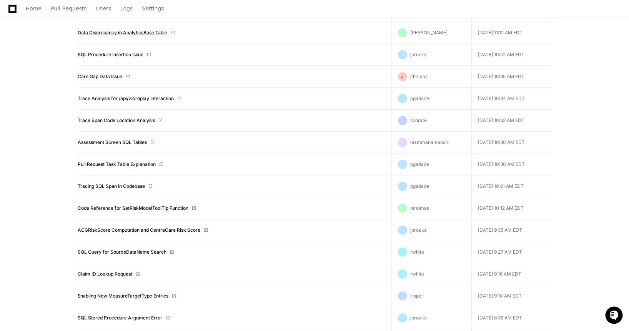
click at [136, 31] on link "Data Discrepancy in AnalyticsBase Table" at bounding box center [123, 33] width 90 height 6
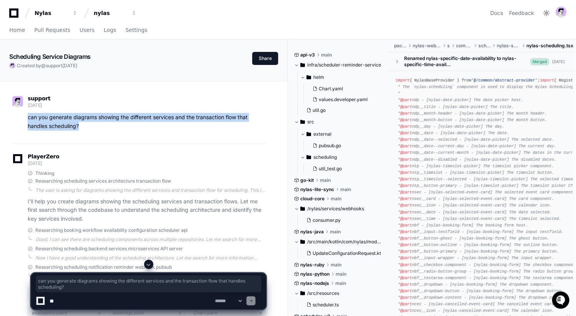
drag, startPoint x: 84, startPoint y: 126, endPoint x: 24, endPoint y: 118, distance: 60.1
click at [24, 118] on div "can you generate diagrams showing the different services and the transaction fl…" at bounding box center [139, 122] width 254 height 18
copy p "can you generate diagrams showing the different services and the transaction fl…"
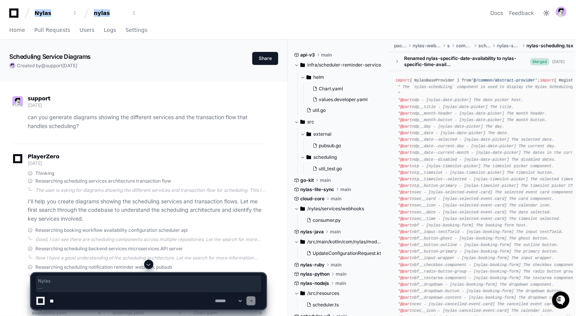
drag, startPoint x: 203, startPoint y: -6, endPoint x: 232, endPoint y: -12, distance: 30.1
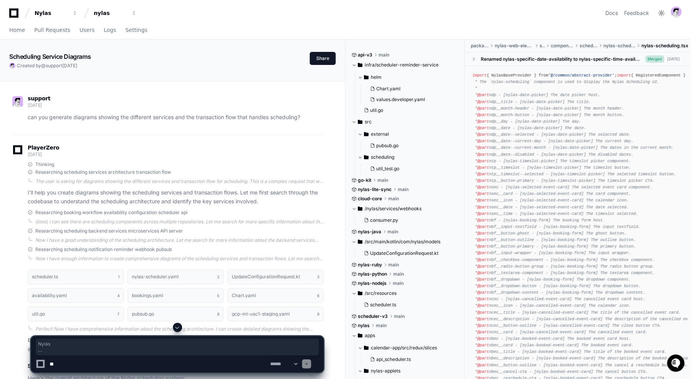
click at [183, 57] on div "Scheduling Service Diagrams" at bounding box center [159, 56] width 301 height 9
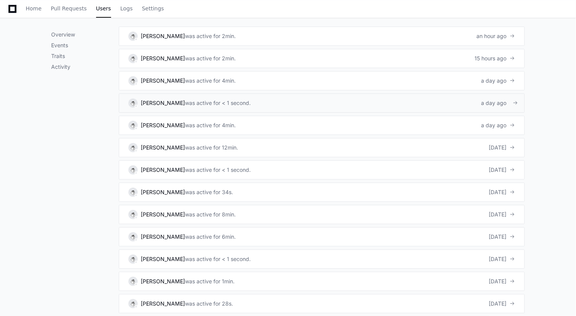
click at [184, 98] on div "[PERSON_NAME] was active for < 1 second." at bounding box center [189, 102] width 122 height 9
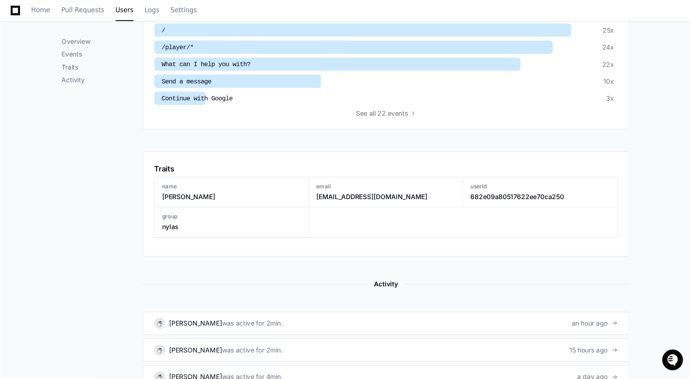
scroll to position [288, 0]
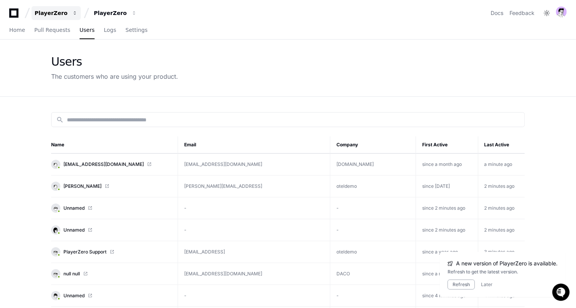
click at [63, 19] on button "PlayerZero" at bounding box center [56, 13] width 49 height 14
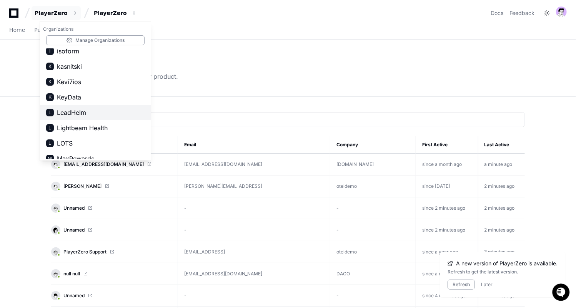
scroll to position [327, 0]
click at [83, 112] on span "LeadHelm" at bounding box center [71, 113] width 29 height 9
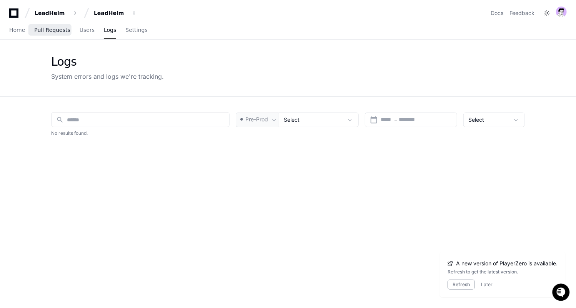
click at [59, 35] on link "Pull Requests" at bounding box center [52, 31] width 36 height 18
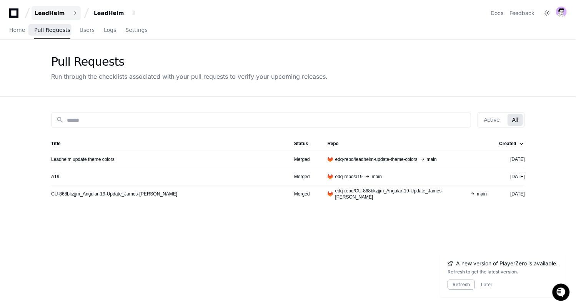
click at [50, 12] on div "LeadHelm" at bounding box center [51, 13] width 33 height 8
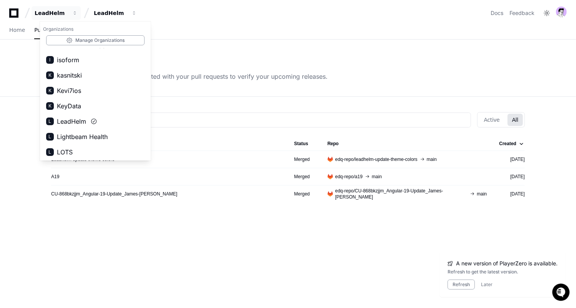
scroll to position [323, 0]
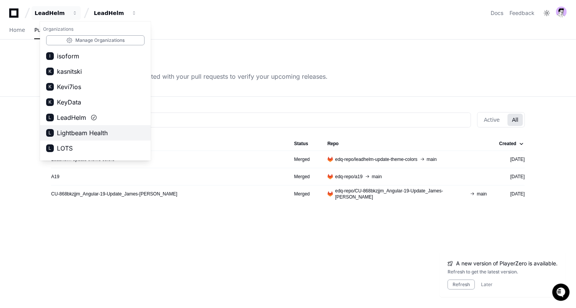
click at [84, 128] on span "Lightbeam Health" at bounding box center [82, 132] width 51 height 9
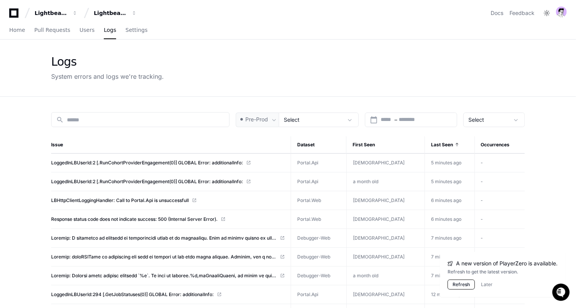
click at [462, 288] on button "Refresh" at bounding box center [460, 285] width 27 height 10
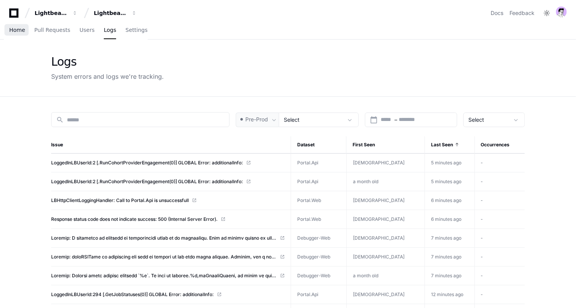
click at [17, 30] on span "Home" at bounding box center [17, 30] width 16 height 5
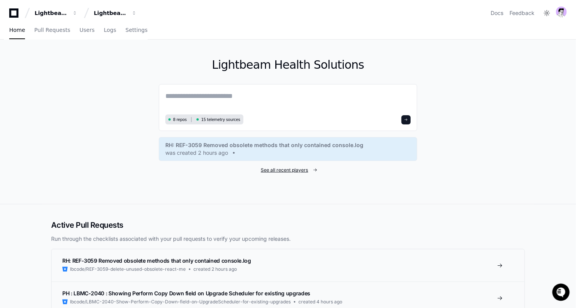
click at [296, 169] on span "See all recent players" at bounding box center [284, 170] width 47 height 6
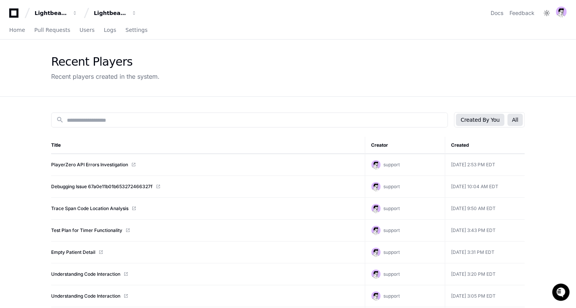
click at [521, 116] on button "All" at bounding box center [514, 120] width 15 height 12
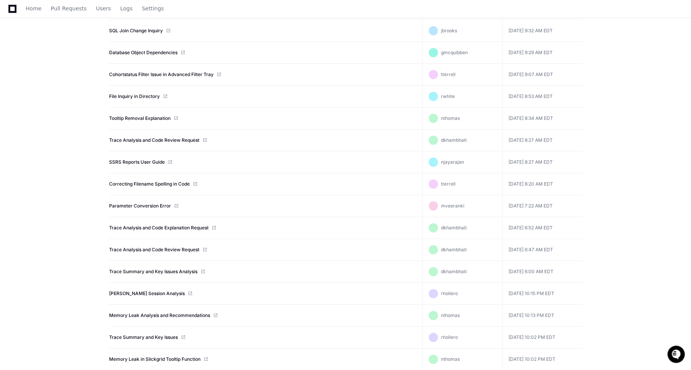
scroll to position [2724, 0]
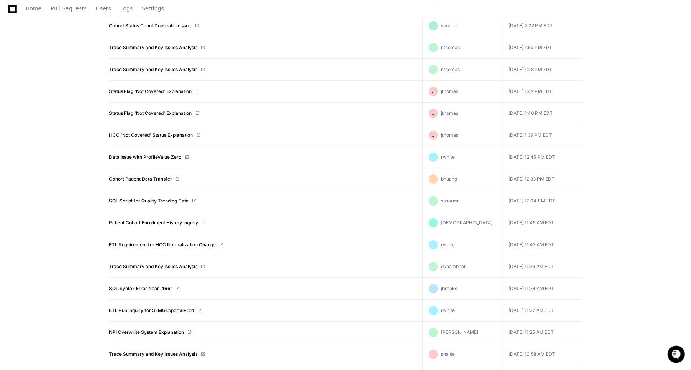
drag, startPoint x: 209, startPoint y: 187, endPoint x: 577, endPoint y: 315, distance: 389.0
